Goal: Task Accomplishment & Management: Manage account settings

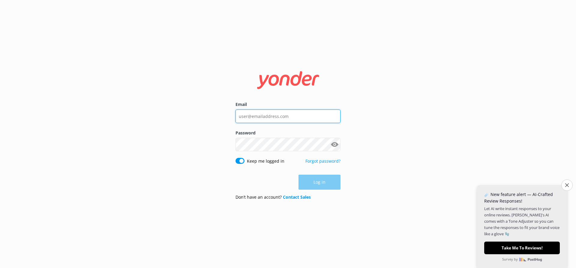
click at [285, 115] on input "Email" at bounding box center [287, 115] width 105 height 13
drag, startPoint x: 250, startPoint y: 115, endPoint x: 229, endPoint y: 114, distance: 20.7
click at [229, 114] on div "Email [EMAIL_ADDRESS][DOMAIN_NAME] Password Show password Keep me logged in For…" at bounding box center [288, 134] width 120 height 142
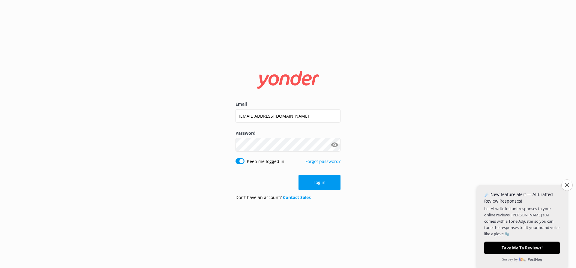
click at [336, 140] on button "Show password" at bounding box center [334, 145] width 12 height 12
drag, startPoint x: 337, startPoint y: 180, endPoint x: 349, endPoint y: 177, distance: 12.4
click at [336, 180] on button "Log in" at bounding box center [319, 182] width 42 height 15
click at [251, 115] on input "[EMAIL_ADDRESS][DOMAIN_NAME]" at bounding box center [287, 115] width 105 height 13
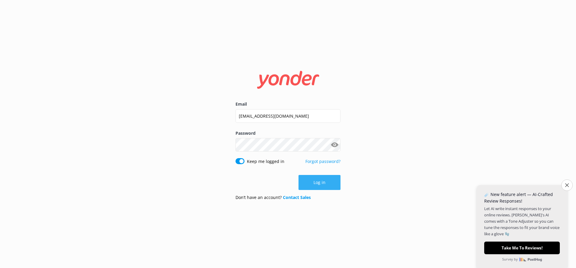
click at [315, 187] on button "Log in" at bounding box center [319, 182] width 42 height 15
click at [330, 187] on button "Log in" at bounding box center [319, 182] width 42 height 15
click at [330, 186] on button "Log in" at bounding box center [319, 182] width 42 height 15
click at [295, 113] on input "[EMAIL_ADDRESS][DOMAIN_NAME]" at bounding box center [287, 115] width 105 height 13
drag, startPoint x: 256, startPoint y: 113, endPoint x: 251, endPoint y: 115, distance: 5.8
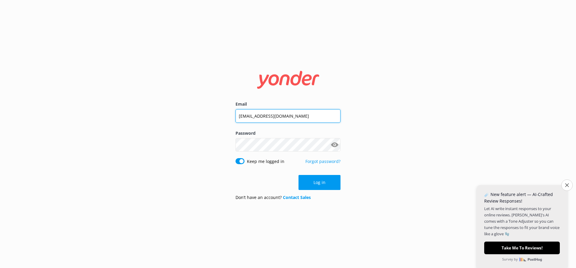
click at [256, 113] on input "[EMAIL_ADDRESS][DOMAIN_NAME]" at bounding box center [287, 115] width 105 height 13
drag, startPoint x: 250, startPoint y: 115, endPoint x: 213, endPoint y: 110, distance: 37.6
click at [213, 110] on div "Email [EMAIL_ADDRESS][DOMAIN_NAME] Password Show password Keep me logged in For…" at bounding box center [288, 134] width 576 height 268
click at [244, 115] on input "[EMAIL_ADDRESS][DOMAIN_NAME]" at bounding box center [287, 115] width 105 height 13
click at [252, 115] on input "[EMAIL_ADDRESS][DOMAIN_NAME]" at bounding box center [287, 115] width 105 height 13
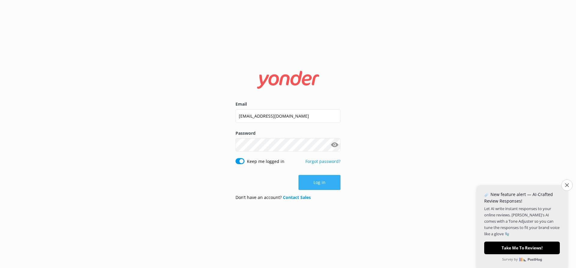
click at [321, 180] on button "Log in" at bounding box center [319, 182] width 42 height 15
click at [298, 175] on button "Log in" at bounding box center [319, 182] width 42 height 15
click at [242, 112] on input "[EMAIL_ADDRESS][DOMAIN_NAME]" at bounding box center [287, 115] width 105 height 13
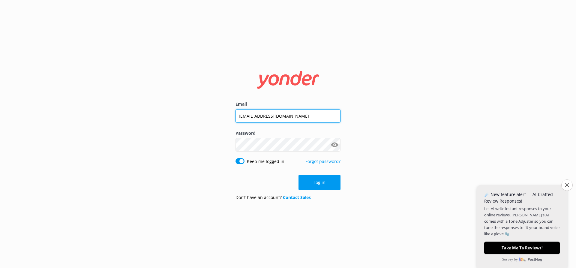
click at [248, 121] on input "[EMAIL_ADDRESS][DOMAIN_NAME]" at bounding box center [287, 115] width 105 height 13
type input "[EMAIL_ADDRESS][DOMAIN_NAME]"
click at [316, 183] on button "Log in" at bounding box center [319, 182] width 42 height 15
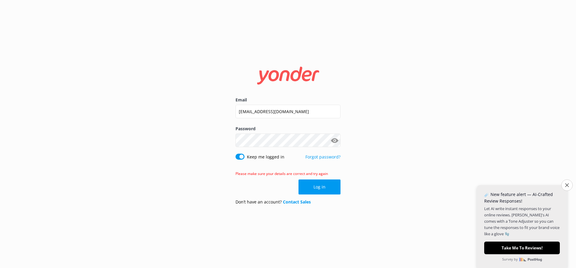
click at [392, 107] on div "Email [EMAIL_ADDRESS][DOMAIN_NAME] Password Show password Keep me logged in For…" at bounding box center [288, 134] width 576 height 268
